Goal: Find specific page/section: Find specific page/section

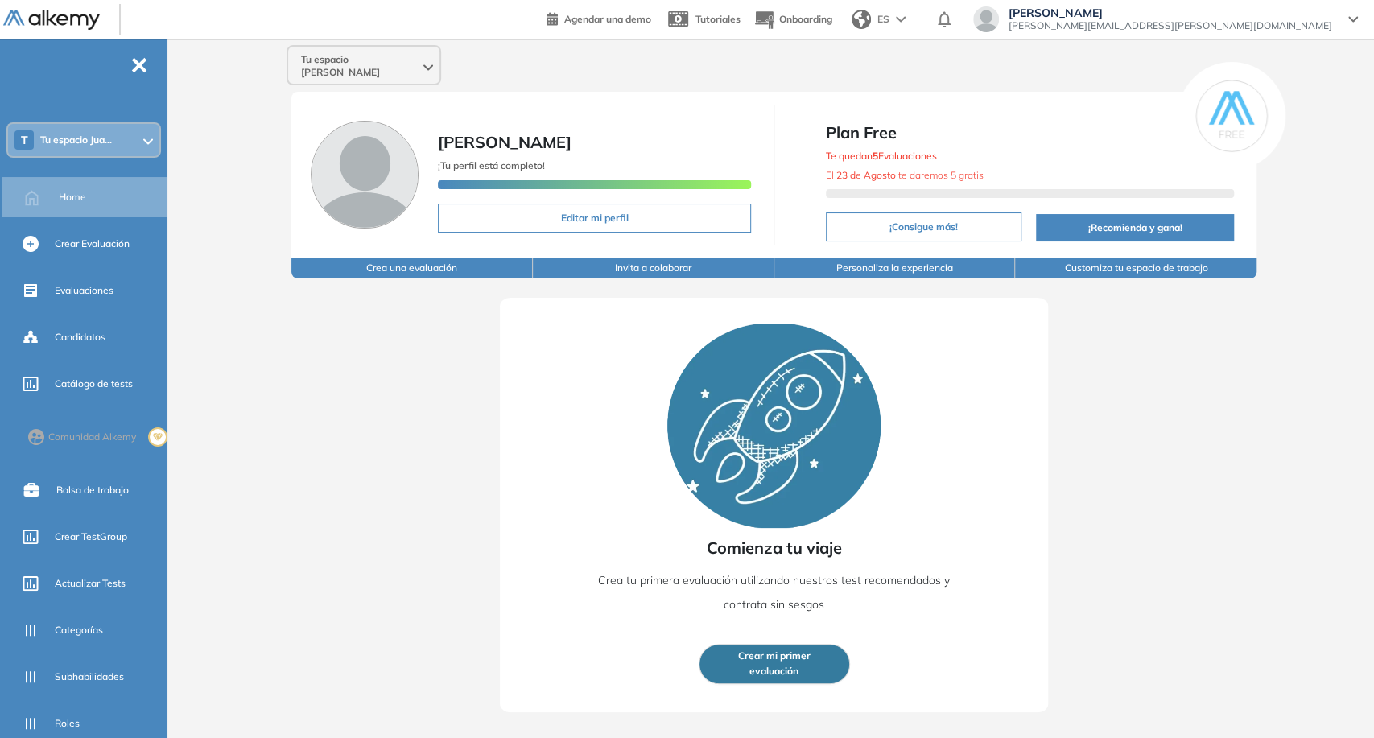
click at [324, 54] on span "Tu espacio Juan Carlos" at bounding box center [360, 66] width 119 height 26
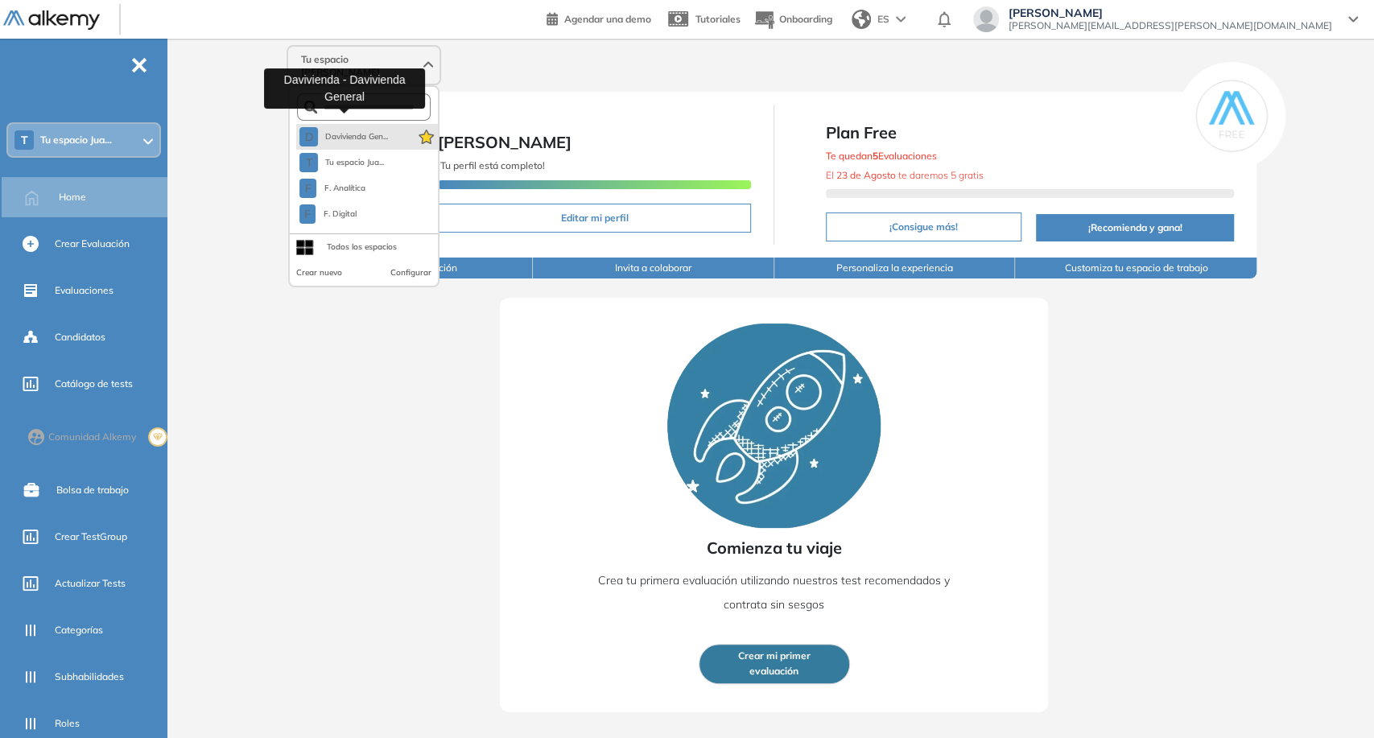
click at [328, 130] on span "Davivienda Gen..." at bounding box center [356, 136] width 64 height 13
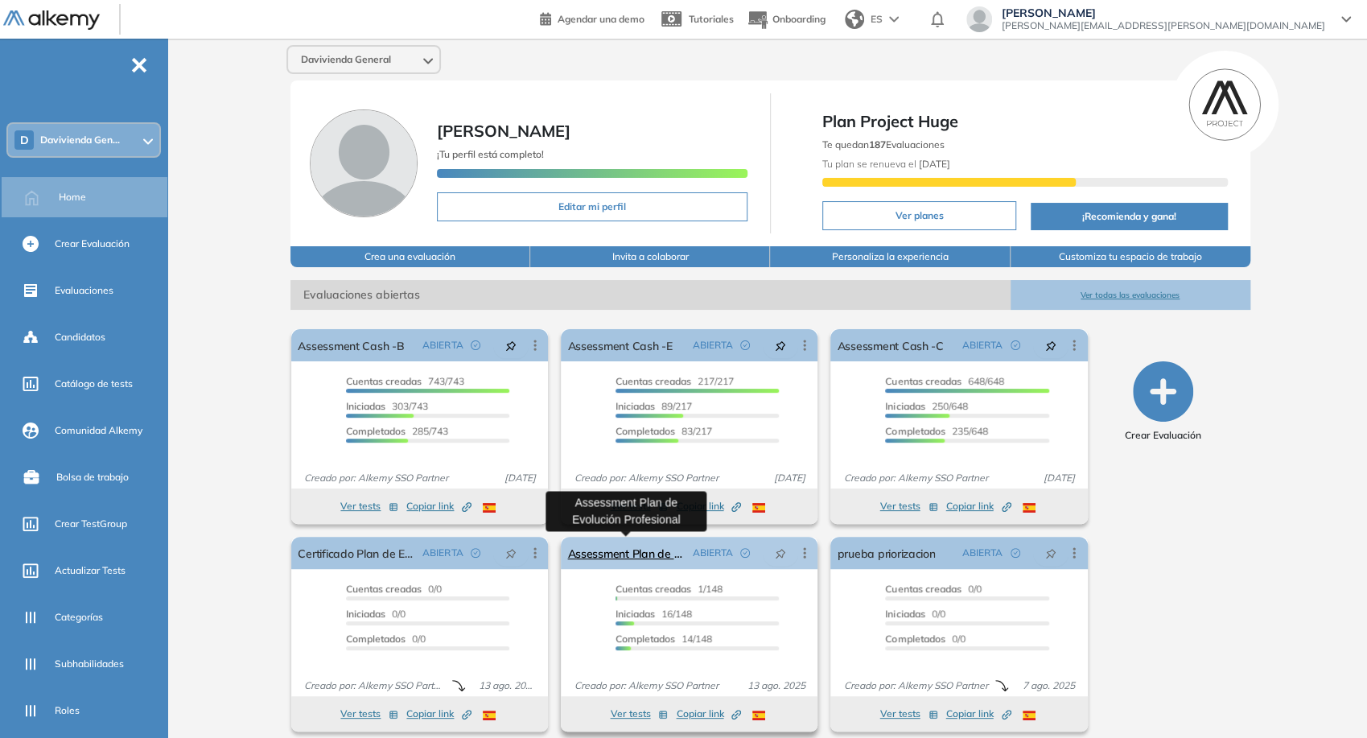
click at [660, 547] on link "Assessment Plan de Evolución Profesional" at bounding box center [626, 553] width 118 height 32
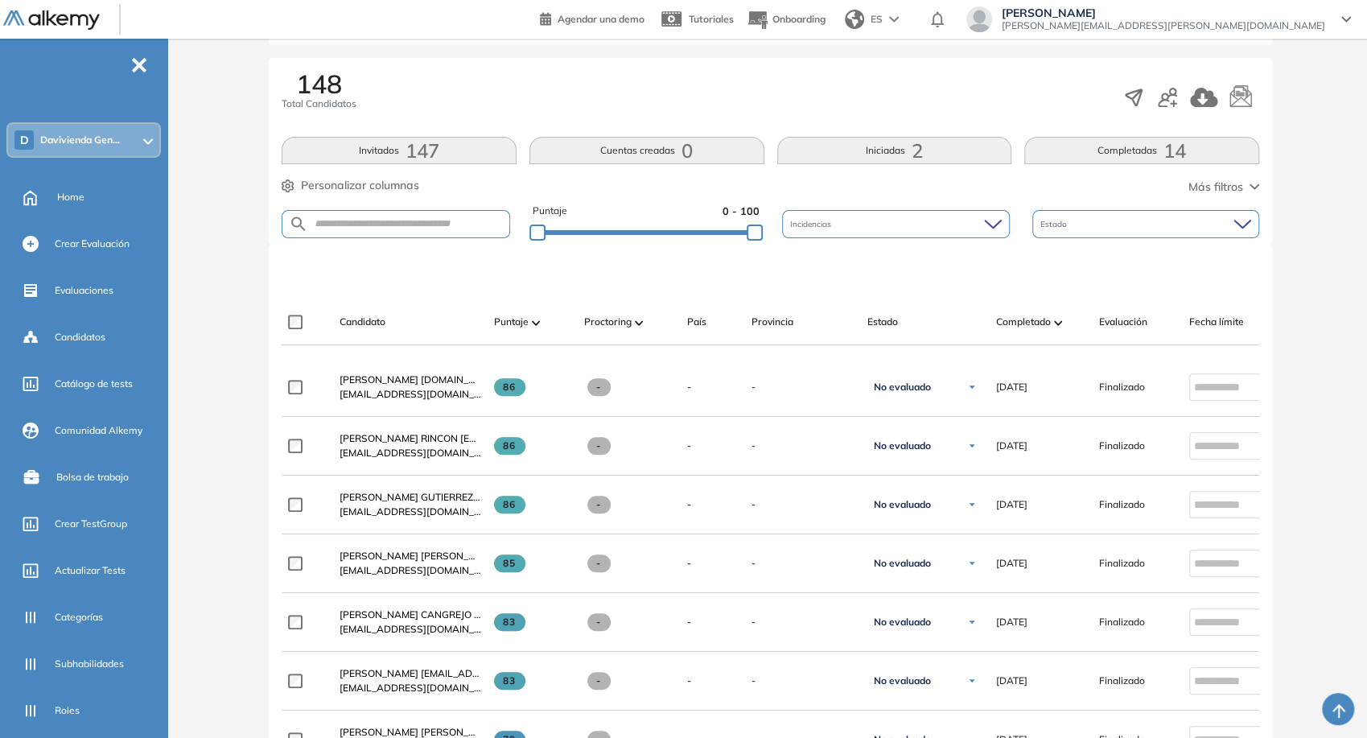
scroll to position [179, 0]
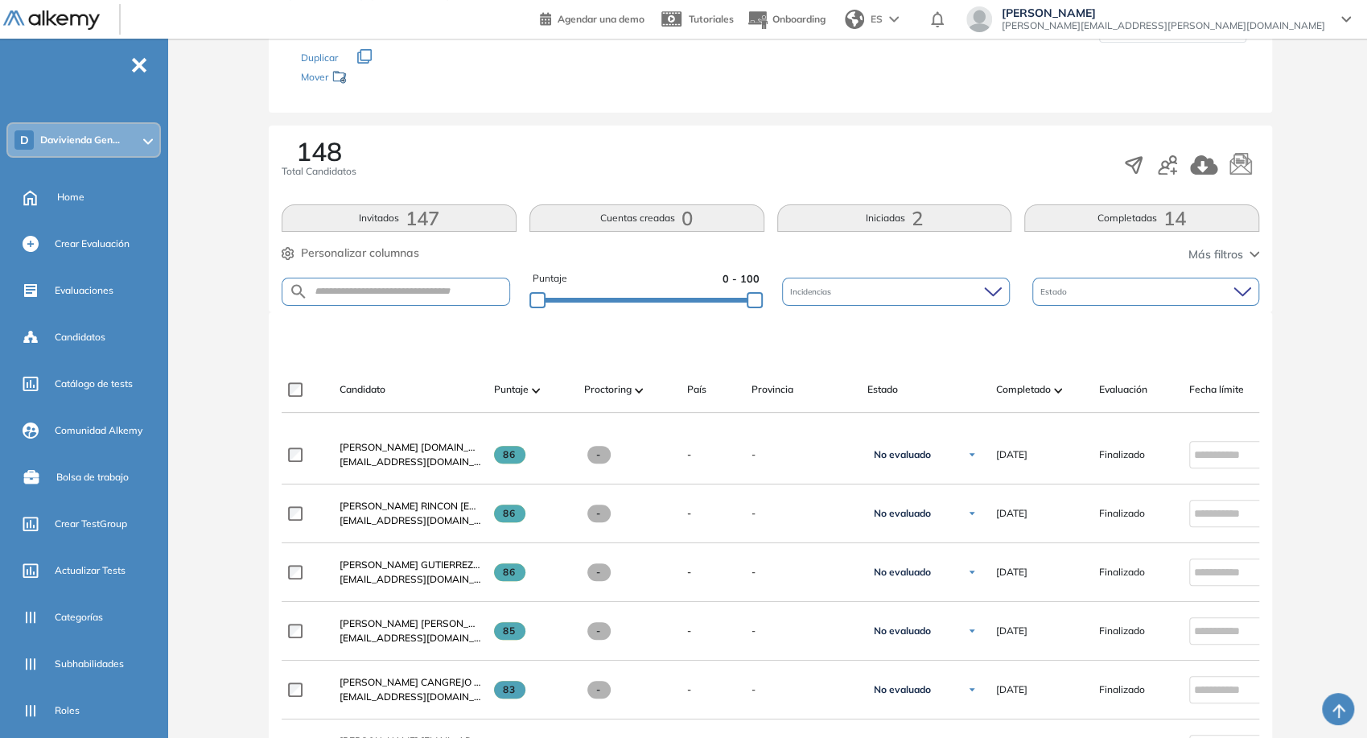
click at [945, 237] on div "148 Total Candidatos Invitados 147 Cuentas creadas 0 Iniciadas 2 Completadas 14…" at bounding box center [771, 219] width 1004 height 187
click at [938, 227] on button "Iniciadas 2" at bounding box center [895, 217] width 235 height 27
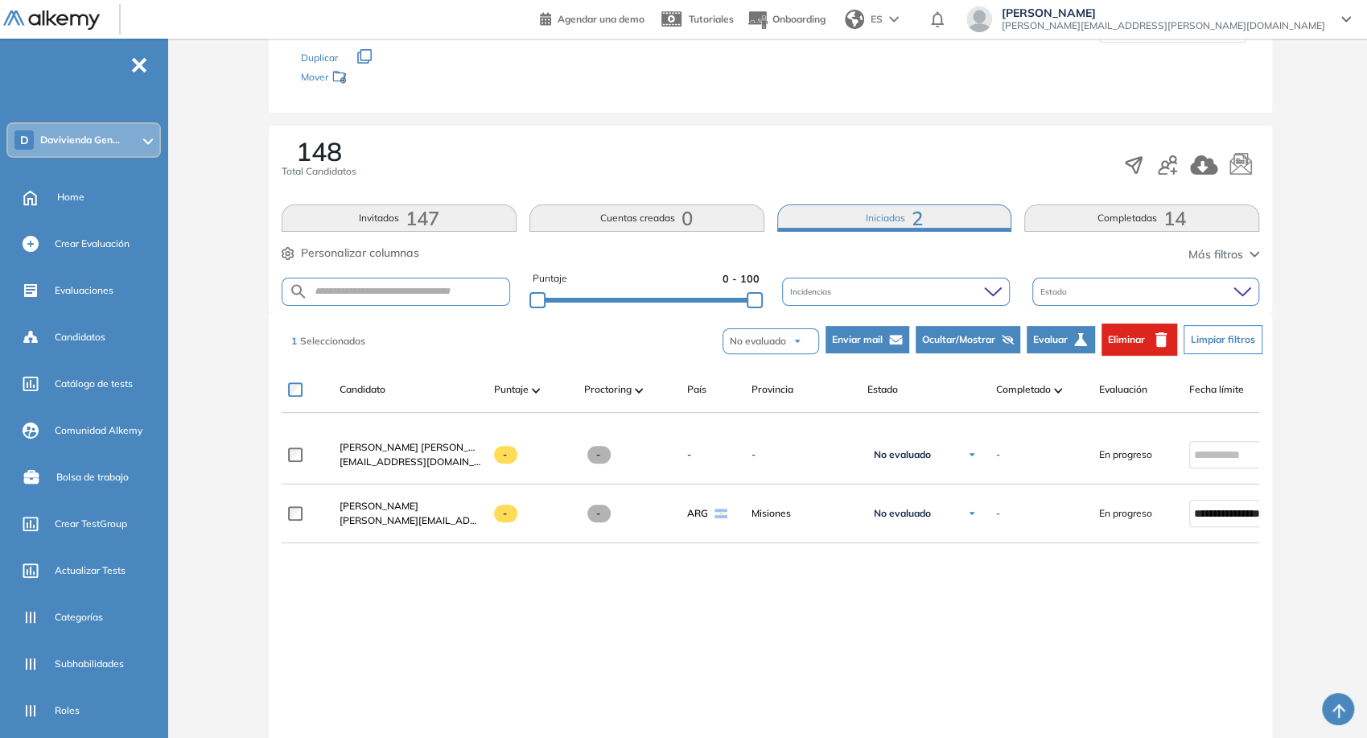
click at [976, 336] on span "Ocultar/Mostrar" at bounding box center [958, 339] width 73 height 14
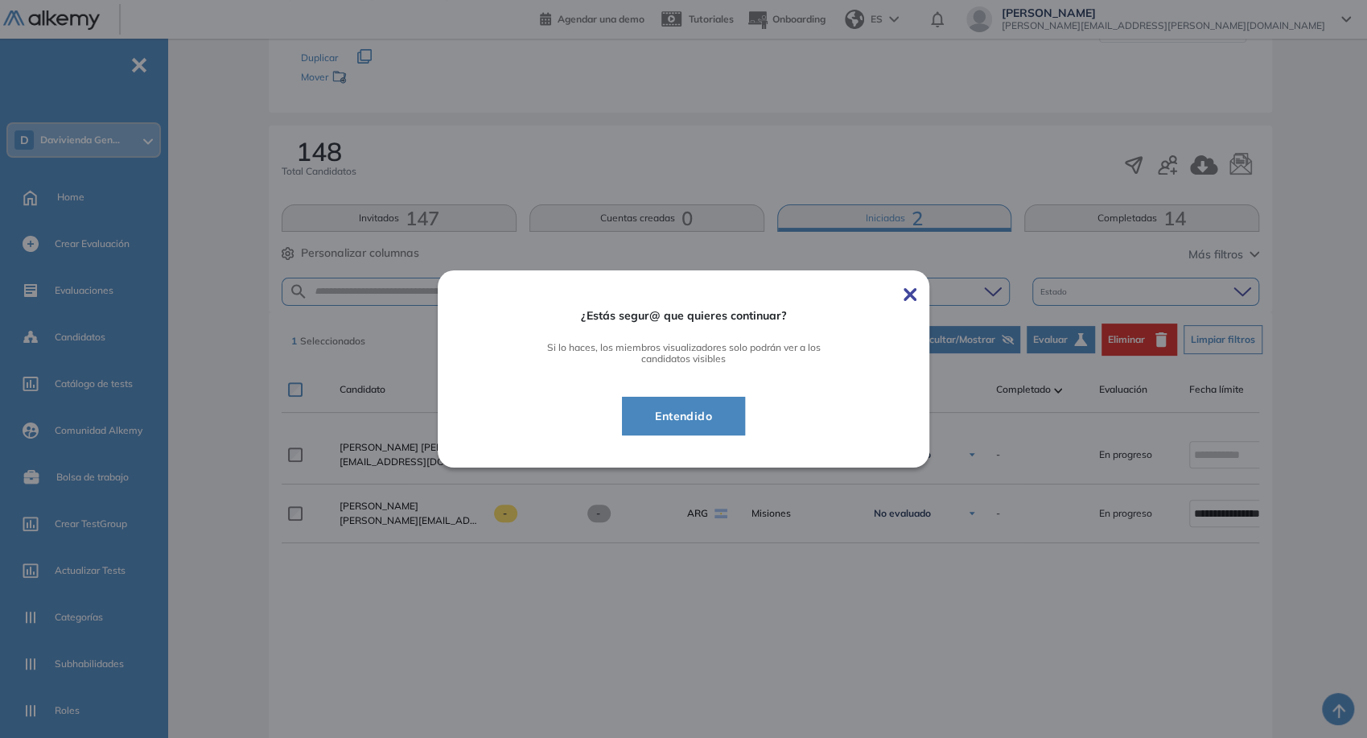
click at [694, 427] on button "Entendido" at bounding box center [683, 416] width 123 height 39
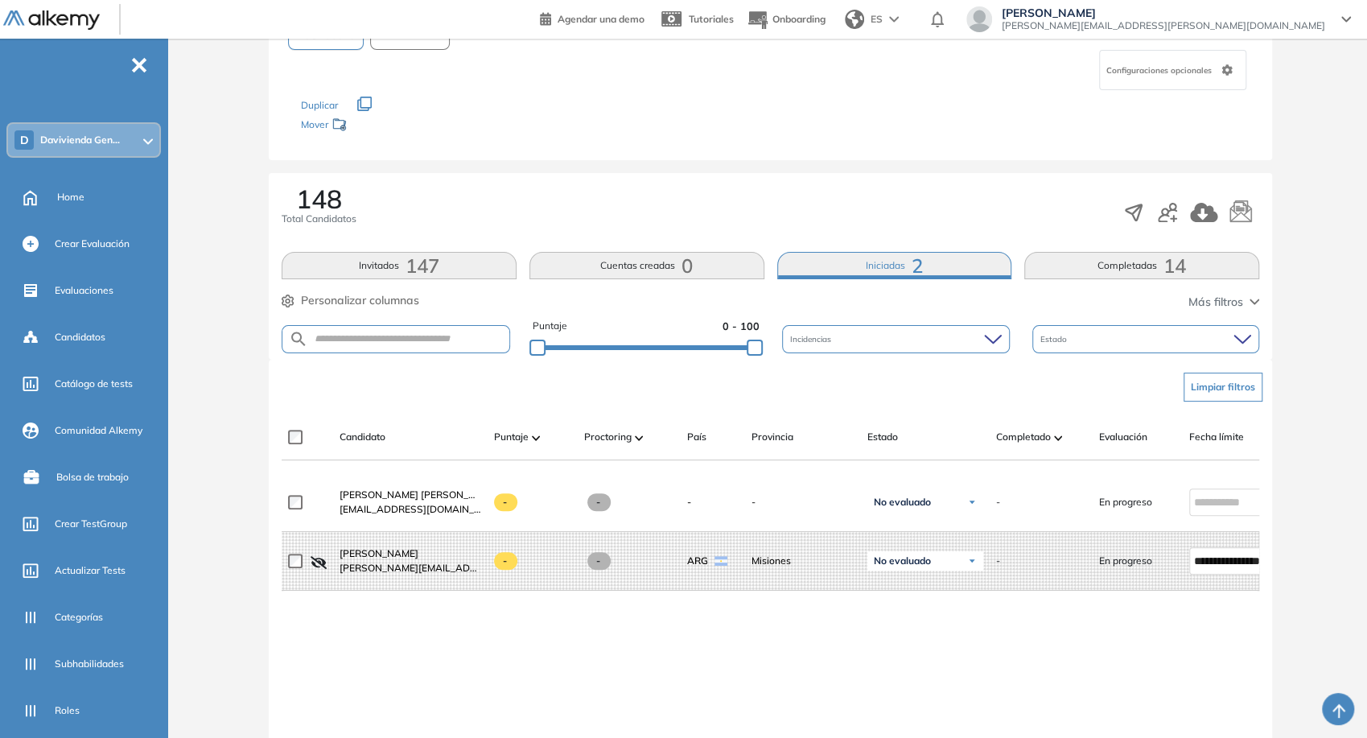
scroll to position [89, 0]
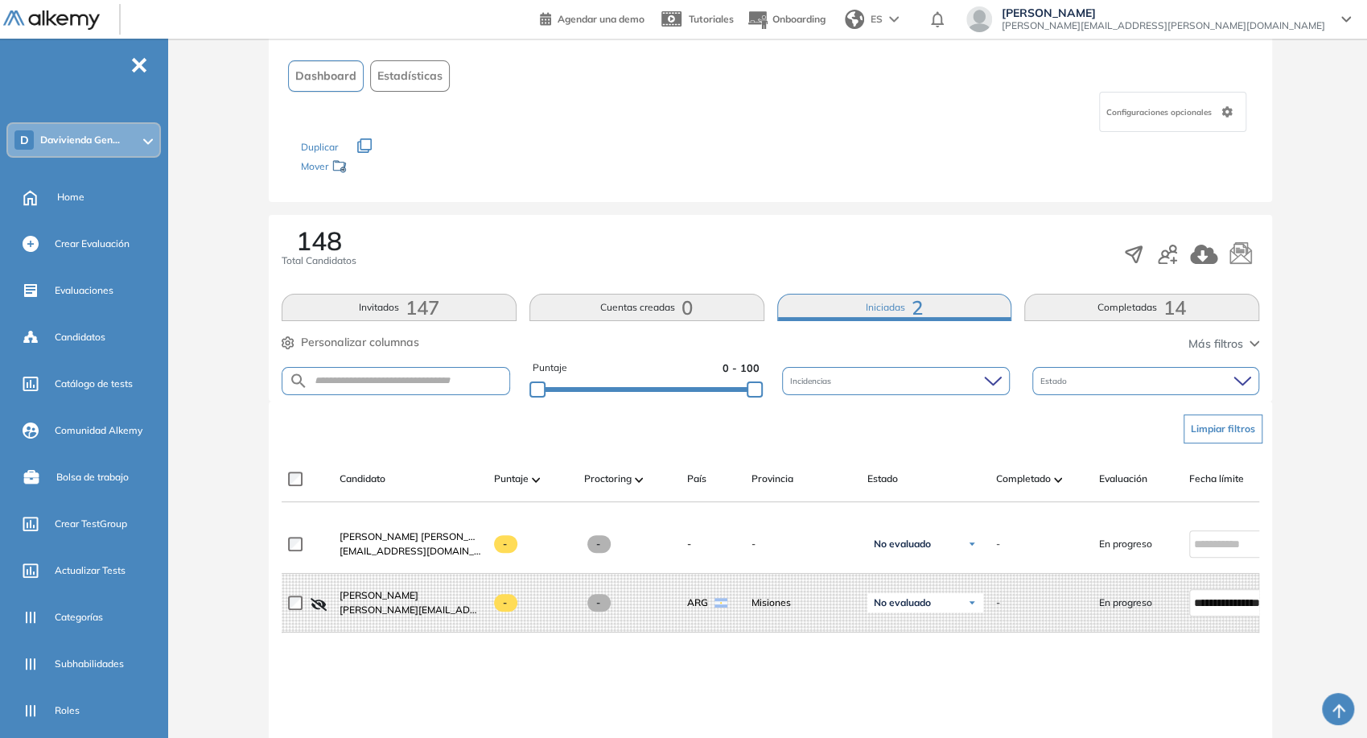
click at [1299, 22] on span "juan.ojeda+davivienda@alkemy.org" at bounding box center [1164, 25] width 324 height 13
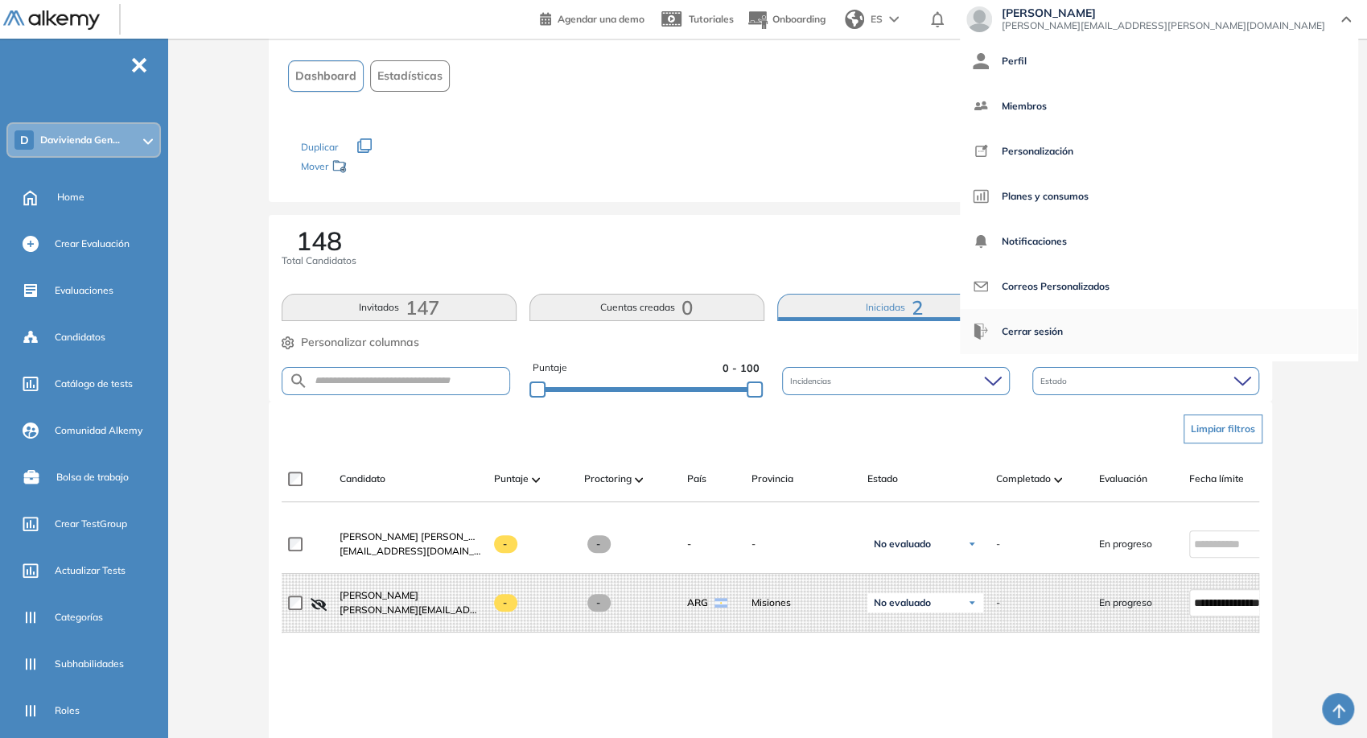
click at [1063, 326] on span "Cerrar sesión" at bounding box center [1032, 331] width 61 height 39
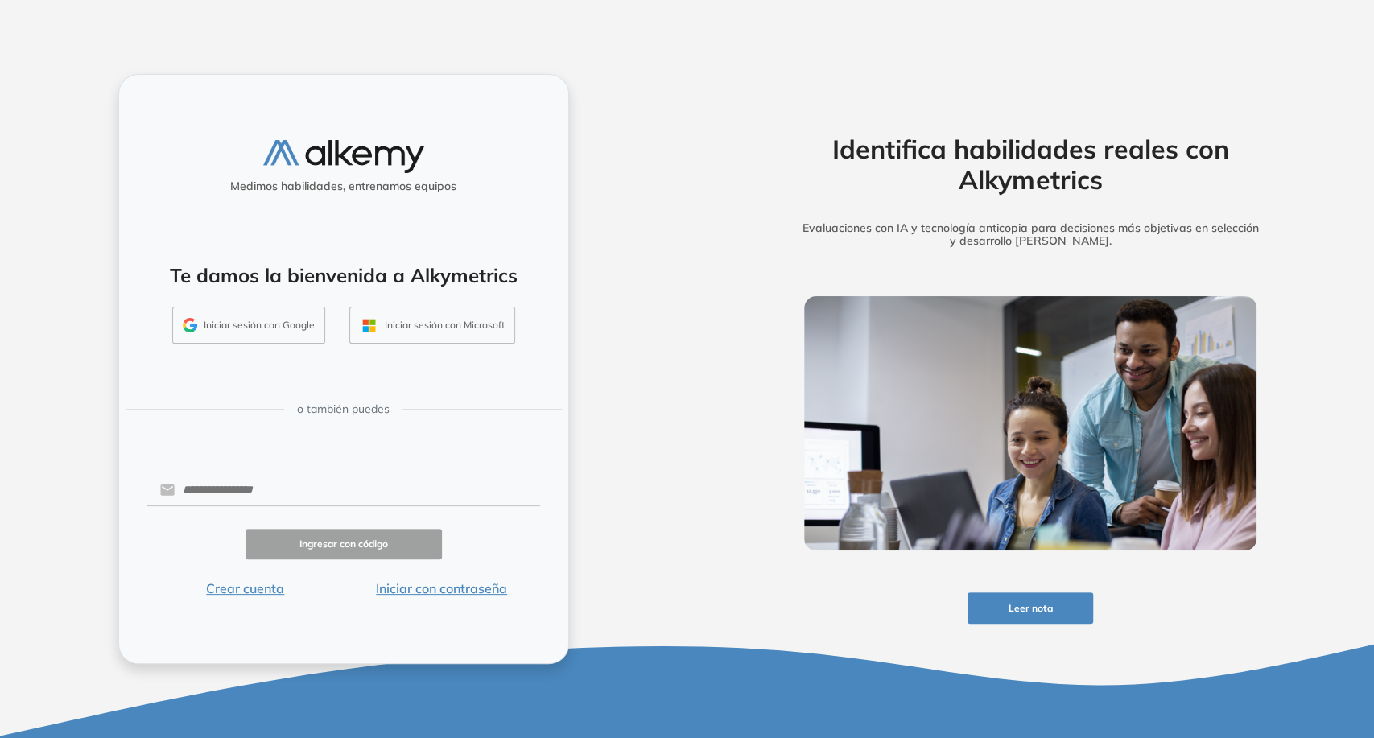
click at [287, 323] on button "Iniciar sesión con Google" at bounding box center [248, 325] width 153 height 37
